Goal: Task Accomplishment & Management: Use online tool/utility

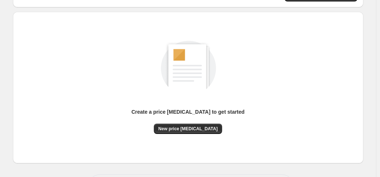
scroll to position [98, 0]
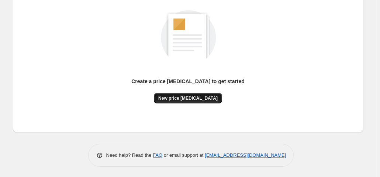
click at [173, 96] on span "New price [MEDICAL_DATA]" at bounding box center [187, 98] width 59 height 6
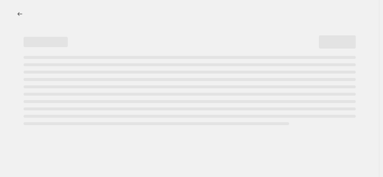
select select "percentage"
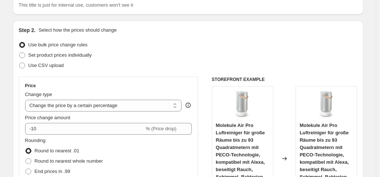
scroll to position [147, 0]
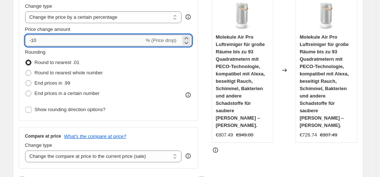
click at [92, 42] on input "-10" at bounding box center [84, 41] width 119 height 12
type input "-1"
click at [92, 42] on input "Price change amount" at bounding box center [98, 41] width 146 height 12
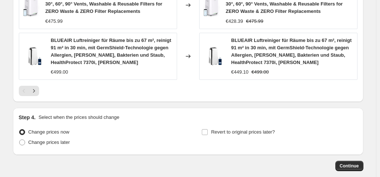
scroll to position [650, 0]
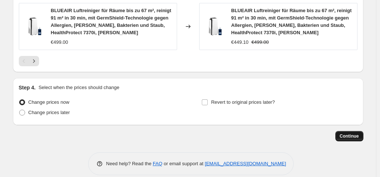
type input "-35"
click at [349, 133] on span "Continue" at bounding box center [348, 136] width 19 height 6
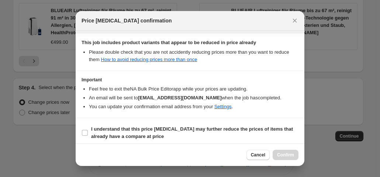
scroll to position [132, 0]
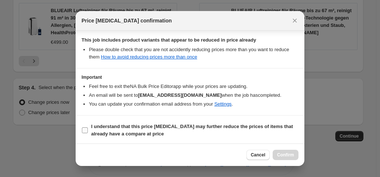
click at [83, 134] on label "I understand that this price [MEDICAL_DATA] may further reduce the prices of it…" at bounding box center [189, 131] width 217 height 18
click at [83, 133] on input "I understand that this price [MEDICAL_DATA] may further reduce the prices of it…" at bounding box center [85, 131] width 6 height 6
checkbox input "true"
click at [288, 143] on section "I understand that this price [MEDICAL_DATA] may further reduce the prices of it…" at bounding box center [190, 130] width 228 height 29
click at [284, 155] on span "Confirm" at bounding box center [285, 155] width 17 height 6
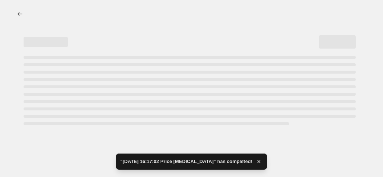
select select "percentage"
